Goal: Information Seeking & Learning: Learn about a topic

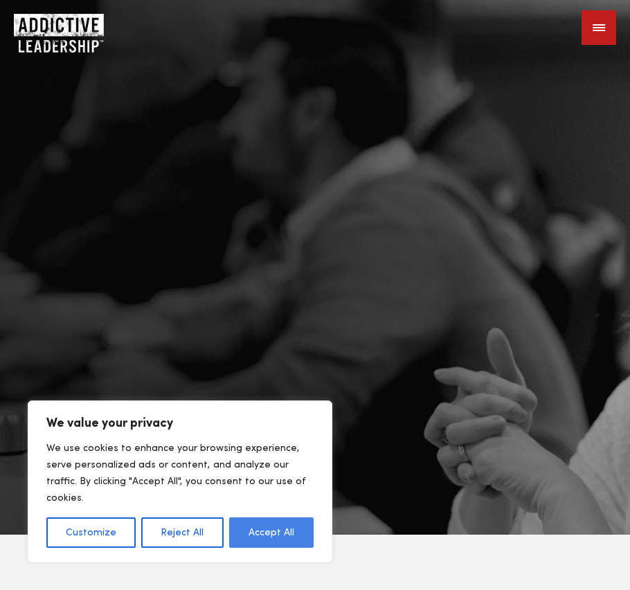
click at [271, 532] on button "Accept All" at bounding box center [271, 533] width 84 height 30
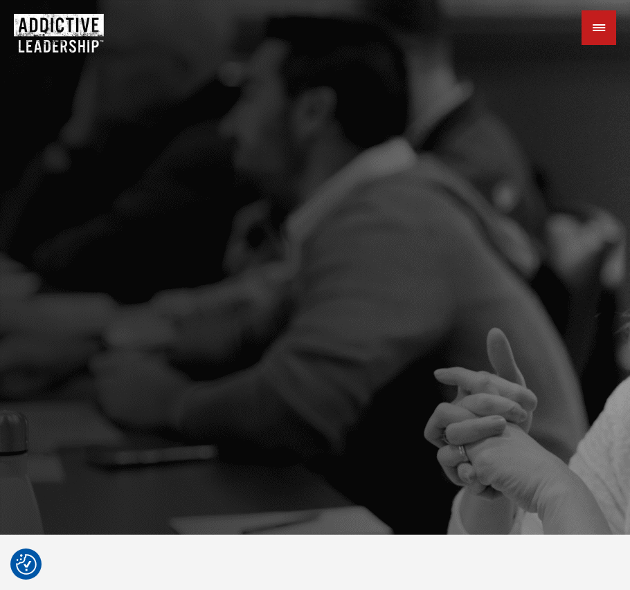
click at [601, 30] on div at bounding box center [598, 27] width 35 height 35
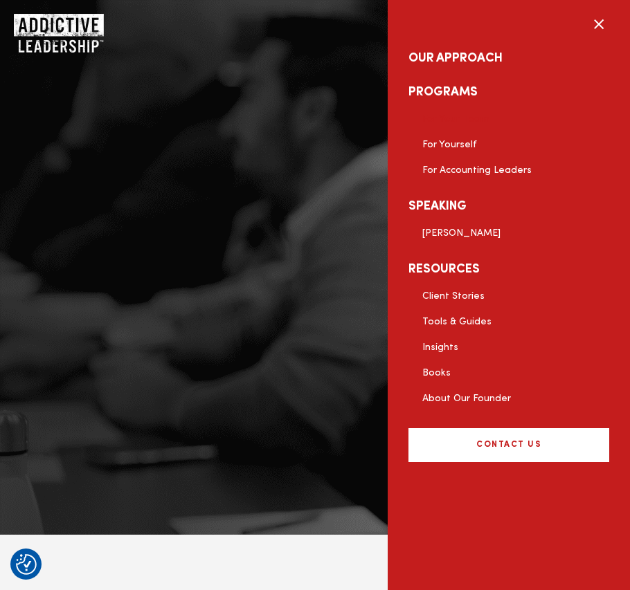
click at [453, 118] on link "For Your Team" at bounding box center [455, 119] width 67 height 10
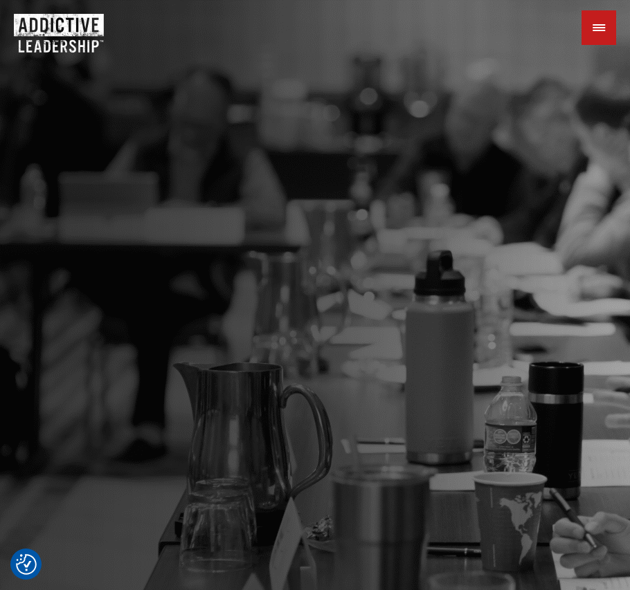
click at [602, 30] on div at bounding box center [598, 27] width 35 height 35
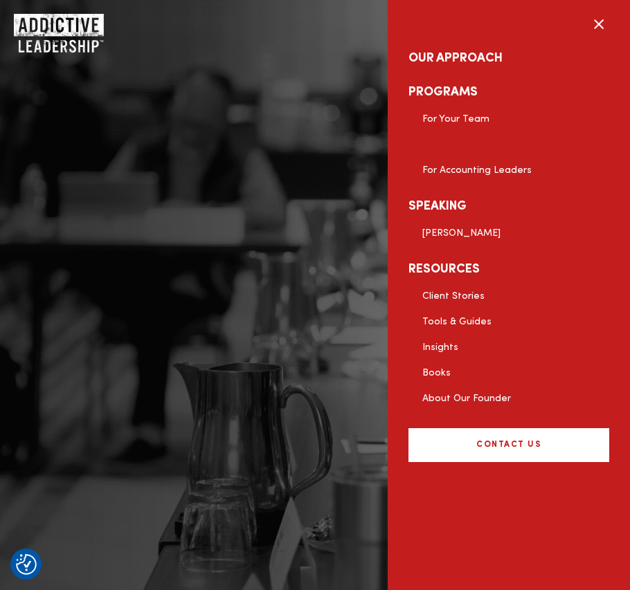
click at [437, 144] on link "For Yourself" at bounding box center [449, 145] width 55 height 10
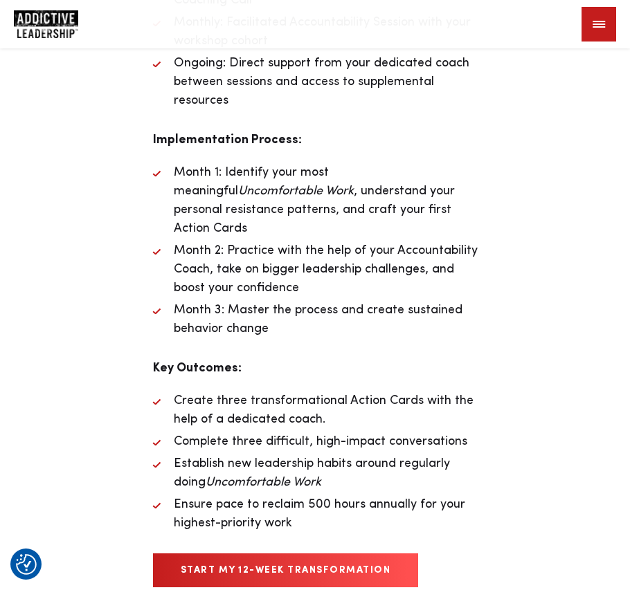
scroll to position [5150, 0]
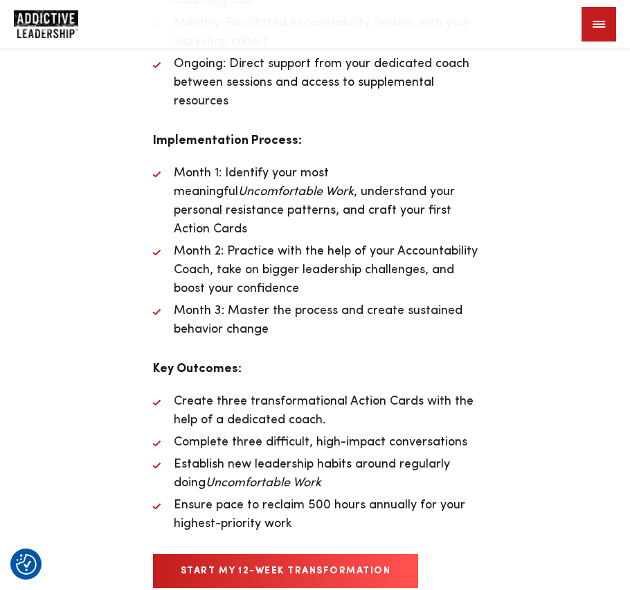
click at [599, 22] on div at bounding box center [598, 24] width 35 height 35
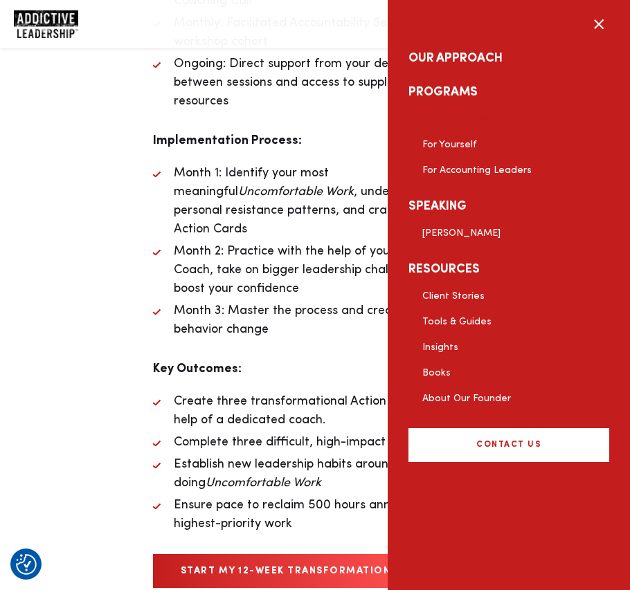
click at [447, 120] on link "For Your Team" at bounding box center [455, 119] width 67 height 10
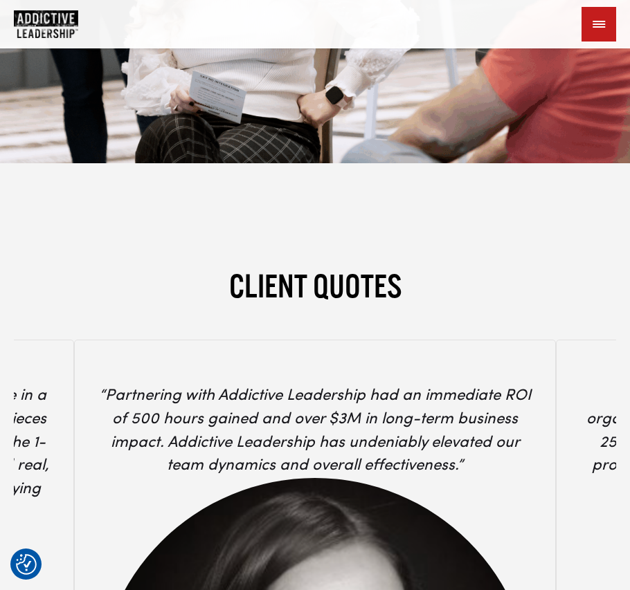
scroll to position [6531, 0]
